Goal: Check status: Check status

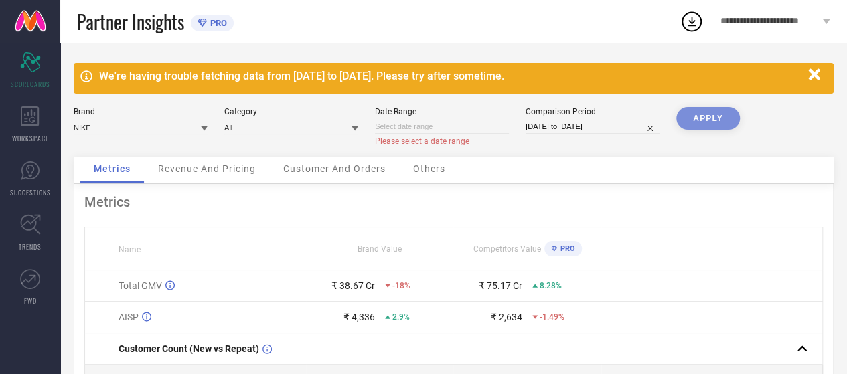
select select "7"
select select "2025"
select select "8"
select select "2025"
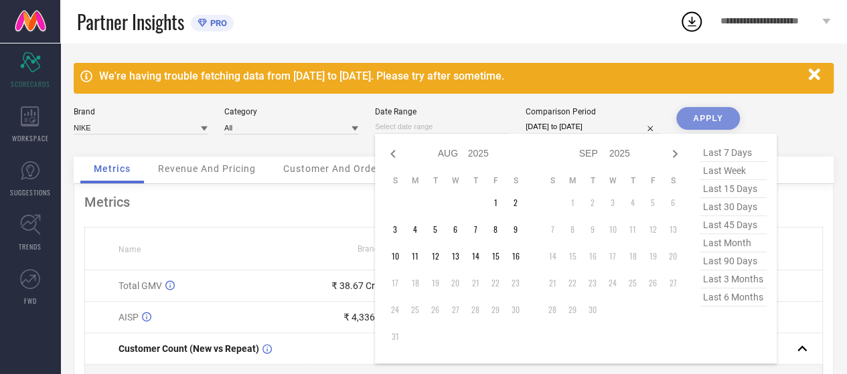
click at [497, 127] on input at bounding box center [442, 127] width 134 height 14
click at [509, 258] on td "16" at bounding box center [515, 256] width 20 height 20
type input "16-08-2025 to 16-08-2025"
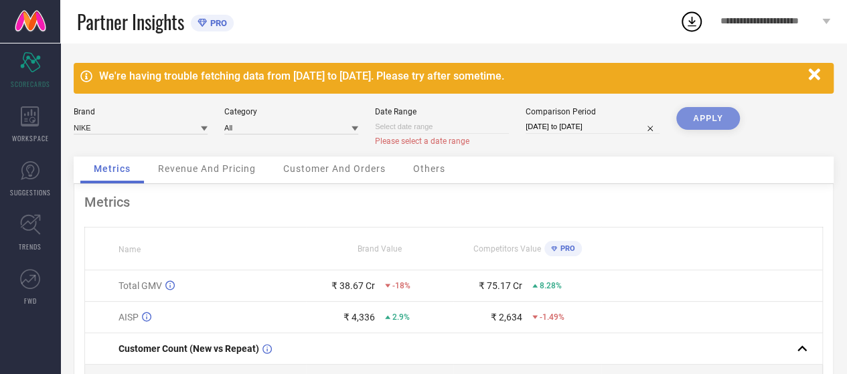
click at [482, 127] on input at bounding box center [442, 127] width 134 height 14
select select "7"
select select "2025"
select select "8"
select select "2025"
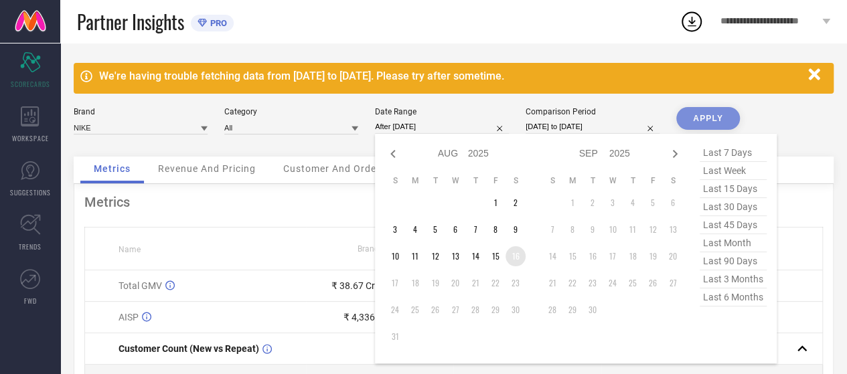
click at [518, 262] on td "16" at bounding box center [515, 256] width 20 height 20
type input "16-08-2025 to 16-08-2025"
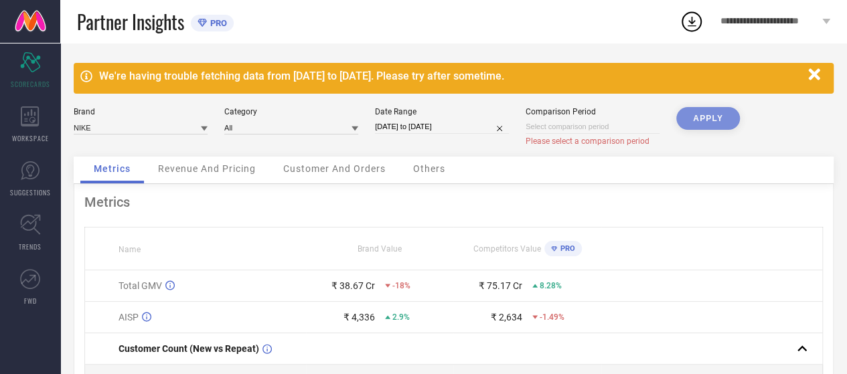
click at [541, 21] on div "Partner Insights PRO" at bounding box center [378, 21] width 603 height 43
click at [690, 116] on div "APPLY" at bounding box center [708, 132] width 64 height 50
drag, startPoint x: 696, startPoint y: 116, endPoint x: 555, endPoint y: 125, distance: 141.6
click at [555, 125] on div "Brand NIKE Category All Date Range 16-08-2025 to 16-08-2025 Comparison Period P…" at bounding box center [454, 132] width 760 height 50
select select "7"
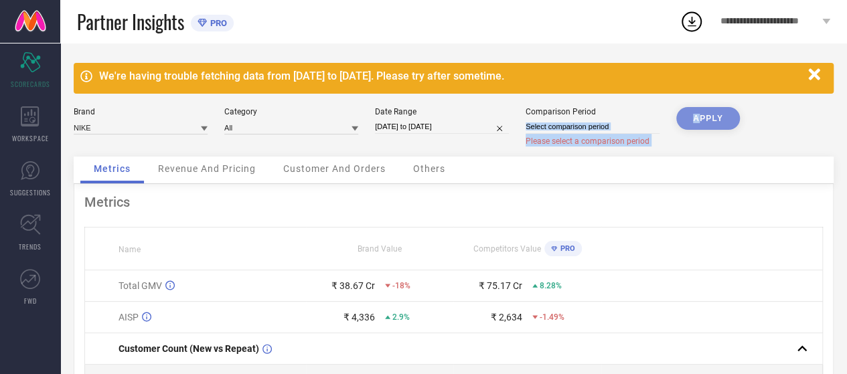
select select "2025"
select select "8"
select select "2025"
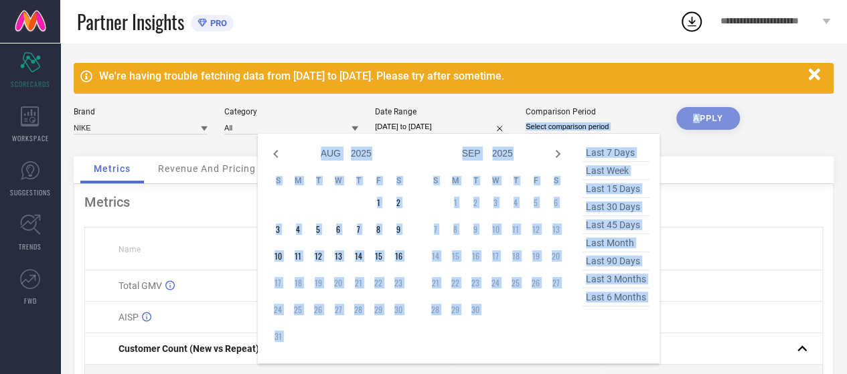
click at [555, 125] on input at bounding box center [593, 127] width 134 height 14
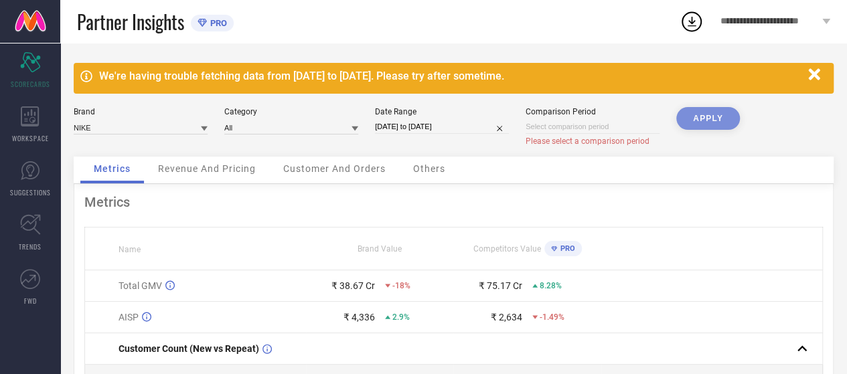
click at [493, 118] on div "Date Range 16-08-2025 to 16-08-2025" at bounding box center [442, 127] width 134 height 40
select select "7"
select select "2025"
select select "8"
select select "2025"
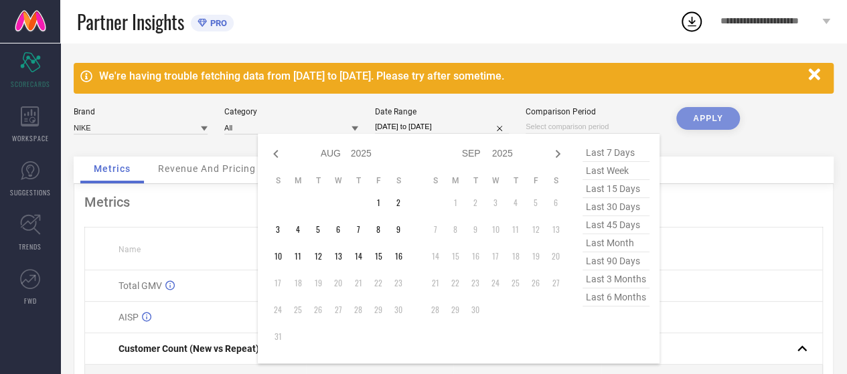
click at [562, 127] on input at bounding box center [593, 127] width 134 height 14
click at [398, 256] on td "16" at bounding box center [398, 256] width 20 height 20
type input "16-08-2025 to 16-08-2025"
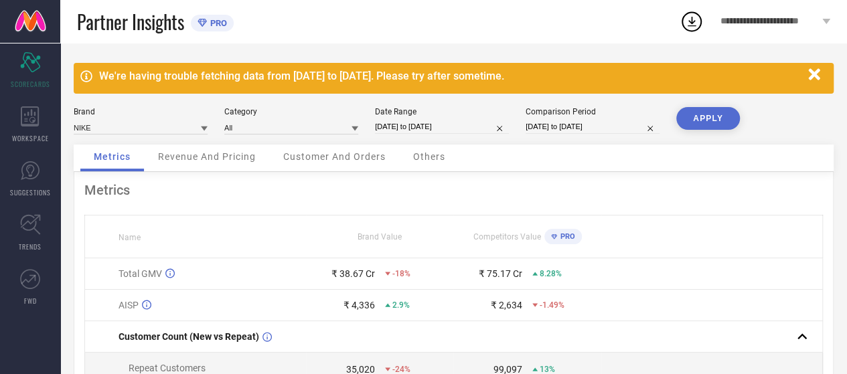
click at [700, 122] on button "APPLY" at bounding box center [708, 118] width 64 height 23
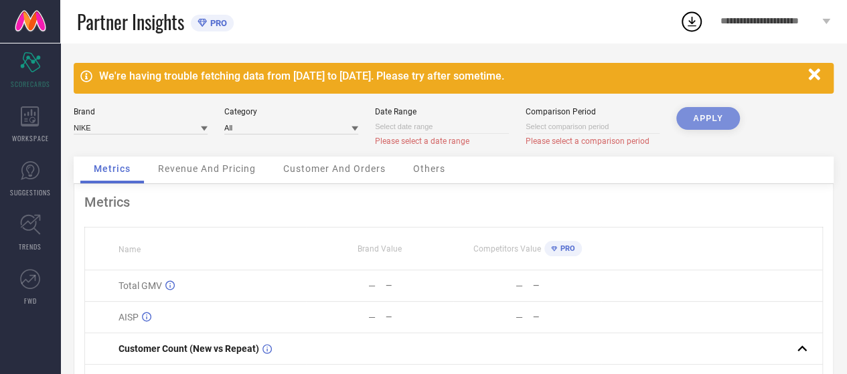
click at [400, 124] on input at bounding box center [442, 127] width 134 height 14
select select "7"
select select "2025"
select select "8"
select select "2025"
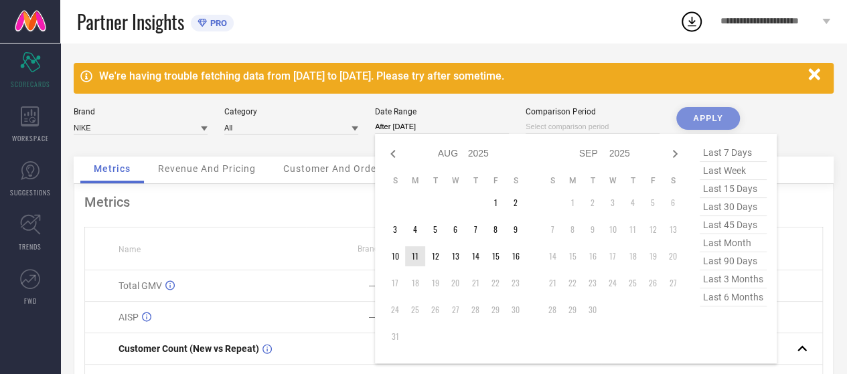
click at [413, 256] on td "11" at bounding box center [415, 256] width 20 height 20
type input "[DATE] to [DATE]"
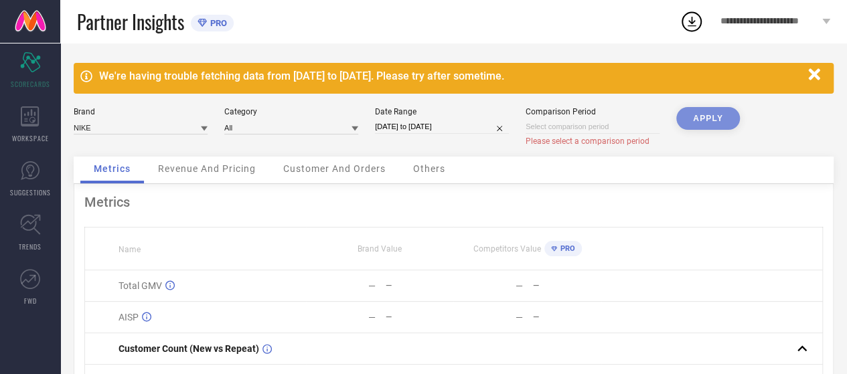
select select "7"
select select "2025"
select select "8"
select select "2025"
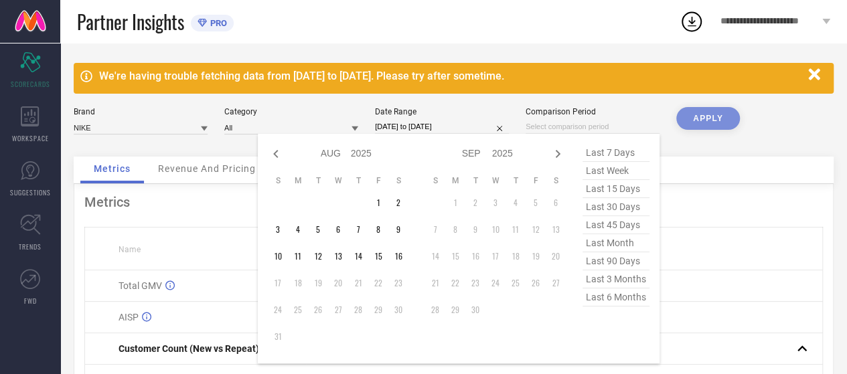
click at [584, 131] on input at bounding box center [593, 127] width 134 height 14
click at [300, 254] on td "11" at bounding box center [298, 256] width 20 height 20
type input "[DATE] to [DATE]"
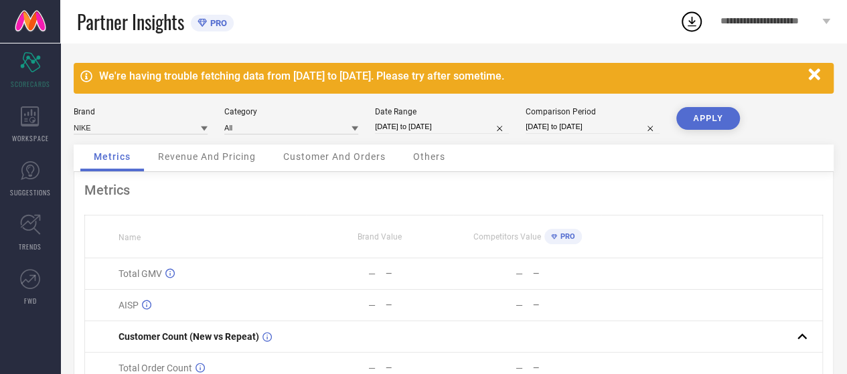
click at [708, 124] on button "APPLY" at bounding box center [708, 118] width 64 height 23
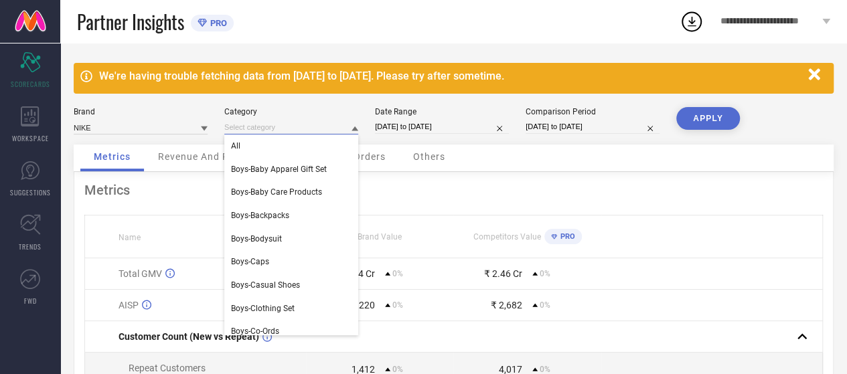
click at [281, 131] on input at bounding box center [291, 128] width 134 height 14
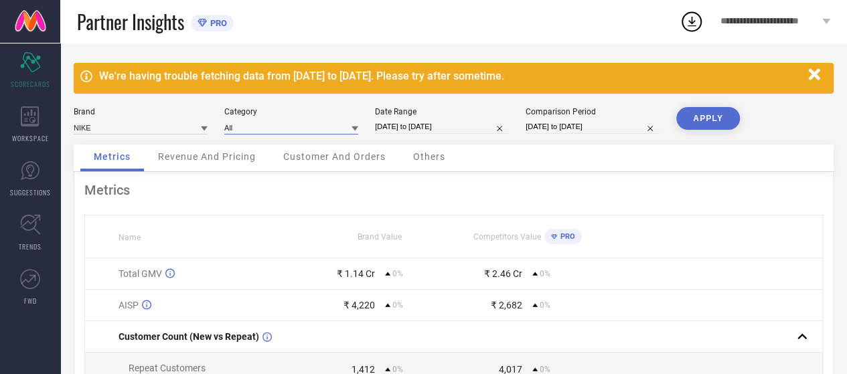
click at [281, 131] on input at bounding box center [291, 128] width 134 height 14
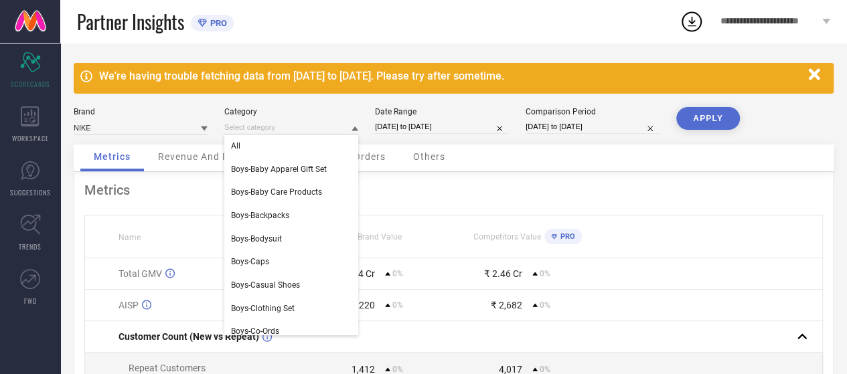
click at [818, 71] on icon "button" at bounding box center [813, 73] width 11 height 11
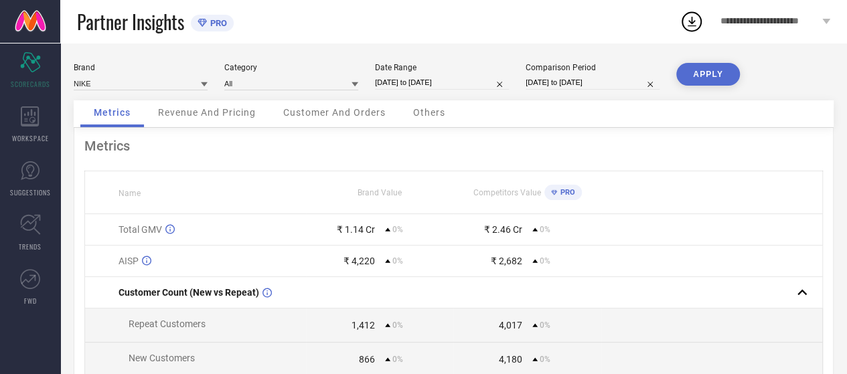
click at [692, 21] on icon at bounding box center [692, 22] width 9 height 10
click at [423, 155] on div "Metrics Name Brand Value Competitors Value PRO Total GMV ₹ 1.14 Cr 0% ₹ 2.46 Cr…" at bounding box center [454, 332] width 760 height 409
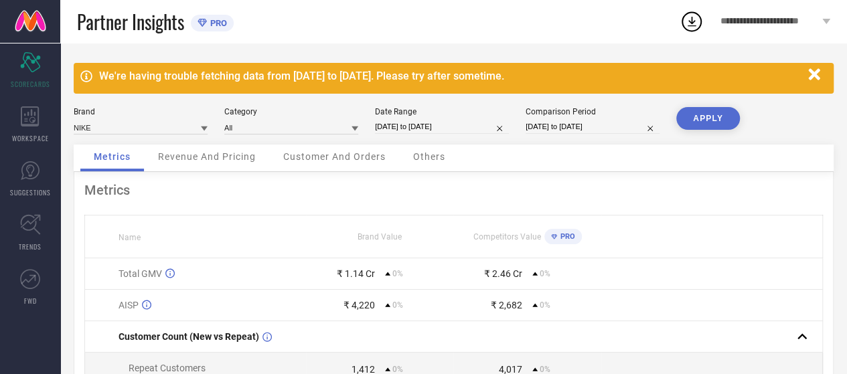
click at [505, 37] on div "Partner Insights PRO" at bounding box center [378, 21] width 603 height 43
click at [508, 52] on div "We're having trouble fetching data from [DATE] to [DATE]. Please try after some…" at bounding box center [453, 322] width 787 height 558
